Goal: Transaction & Acquisition: Purchase product/service

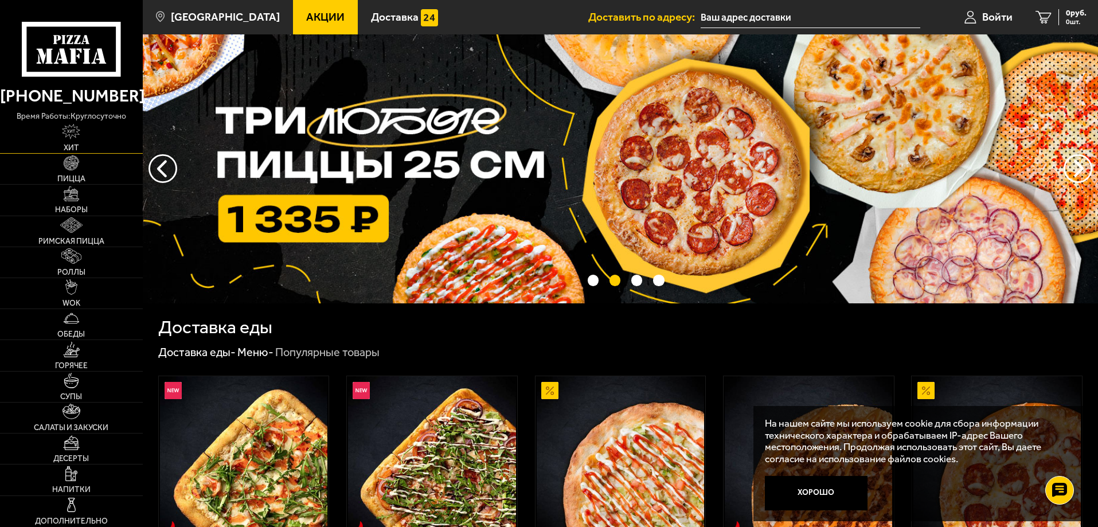
click at [72, 147] on span "Хит" at bounding box center [71, 148] width 15 height 8
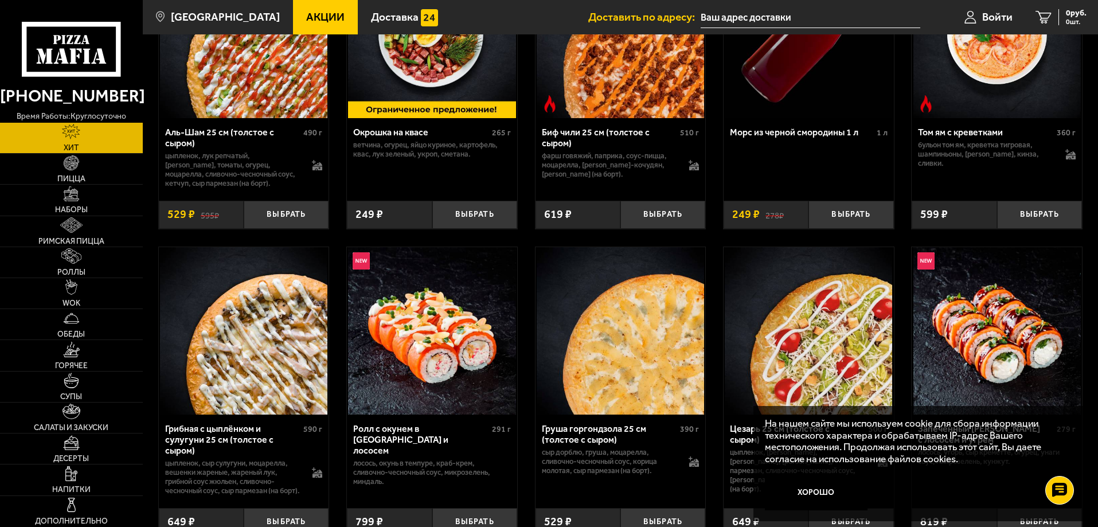
scroll to position [172, 0]
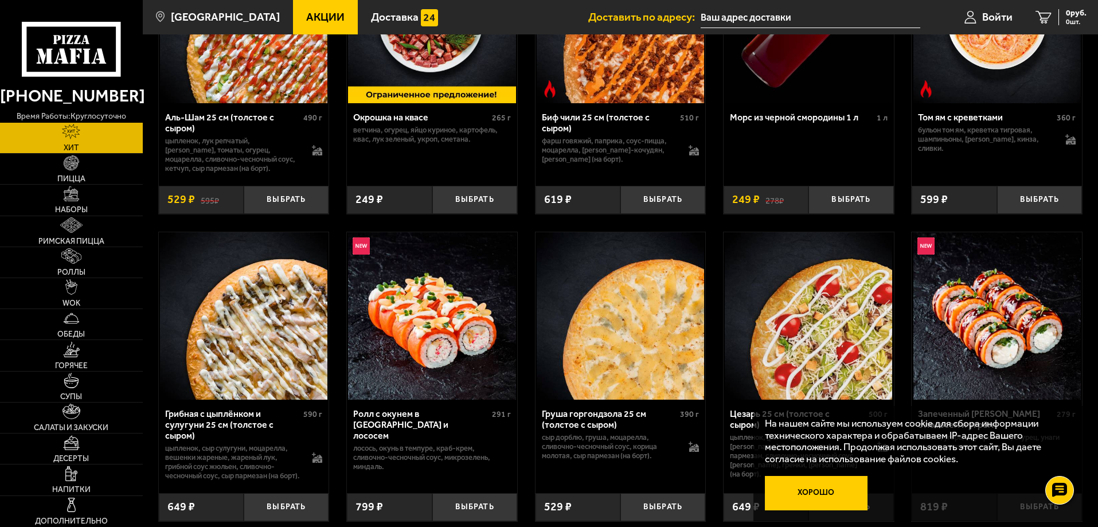
click at [817, 490] on button "Хорошо" at bounding box center [816, 493] width 103 height 34
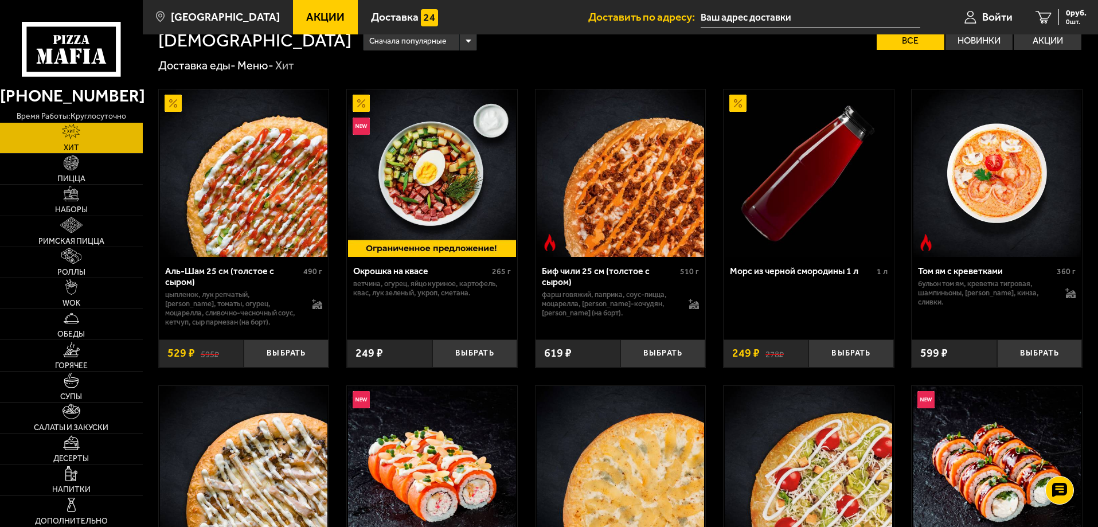
scroll to position [0, 0]
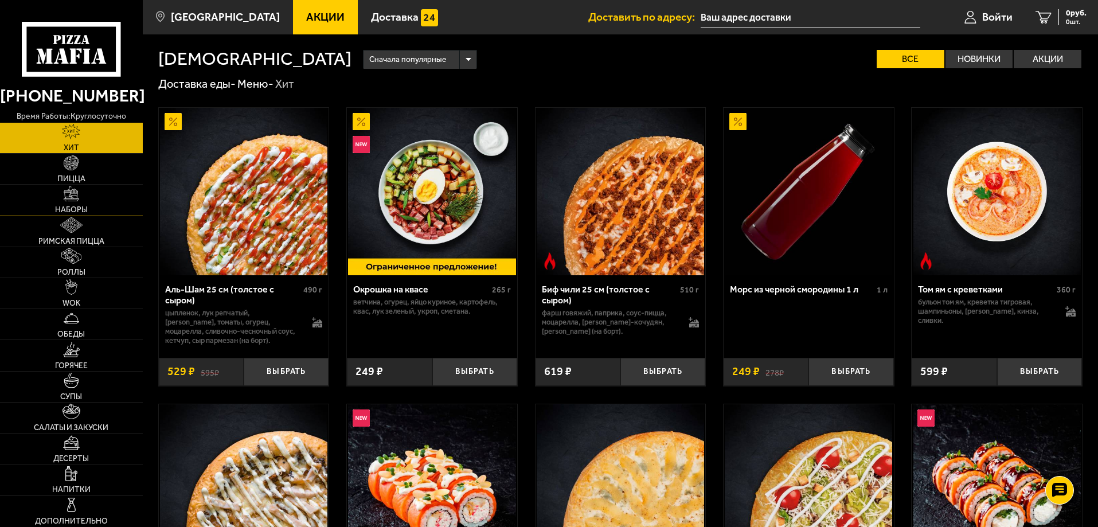
click at [75, 212] on span "Наборы" at bounding box center [71, 210] width 33 height 8
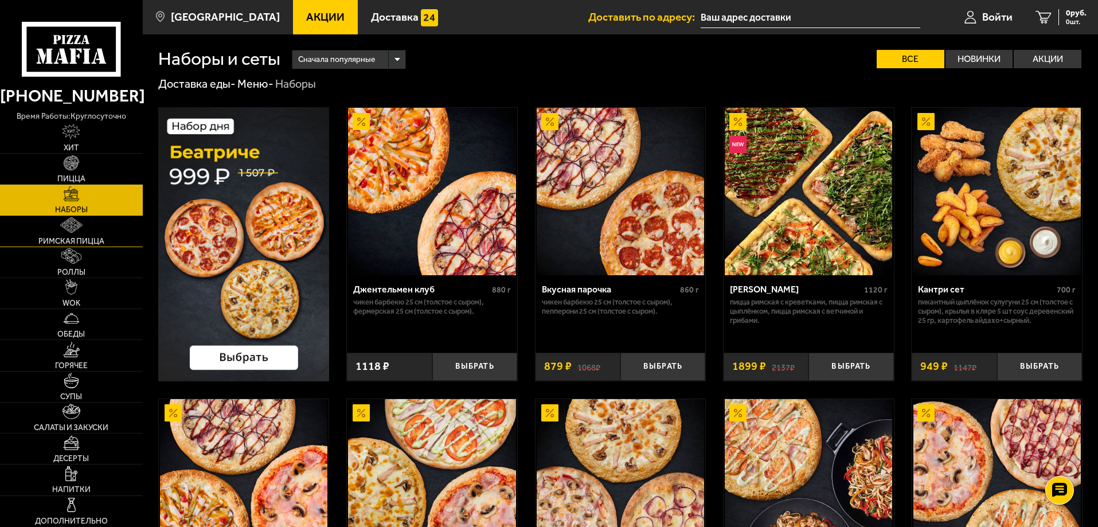
click at [84, 243] on span "Римская пицца" at bounding box center [71, 241] width 66 height 8
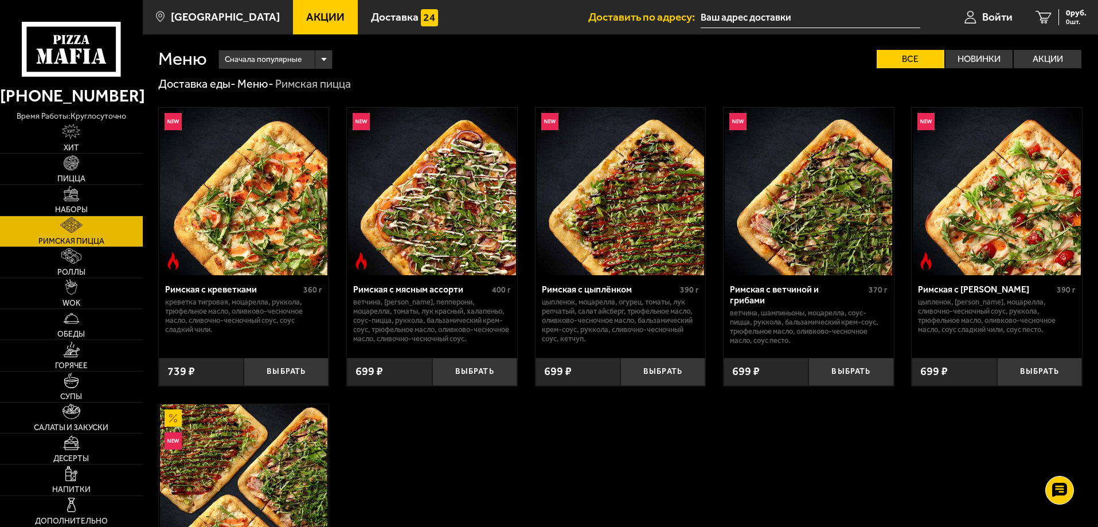
click at [271, 236] on img at bounding box center [243, 191] width 167 height 167
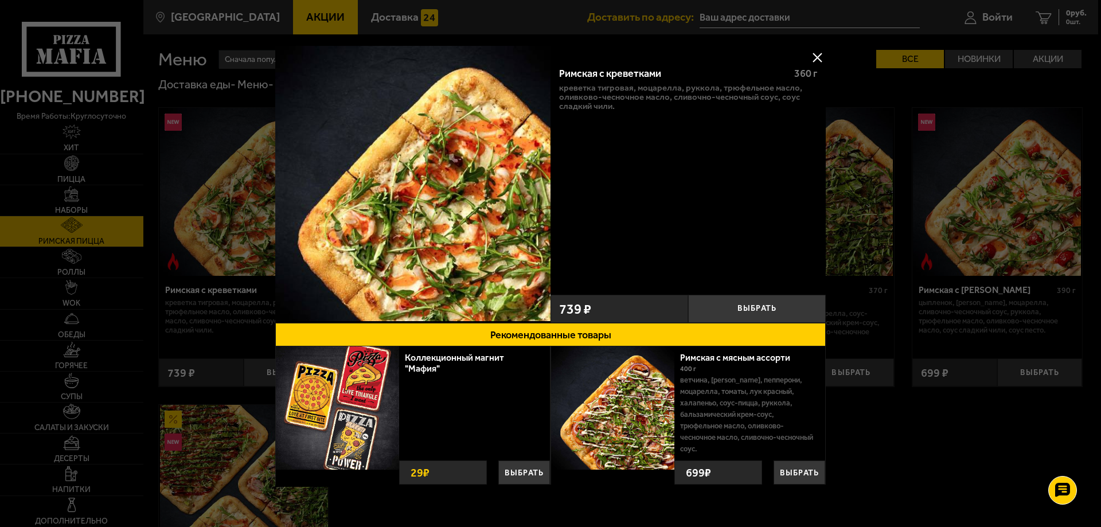
click at [815, 53] on button at bounding box center [816, 57] width 17 height 17
